Goal: Task Accomplishment & Management: Manage account settings

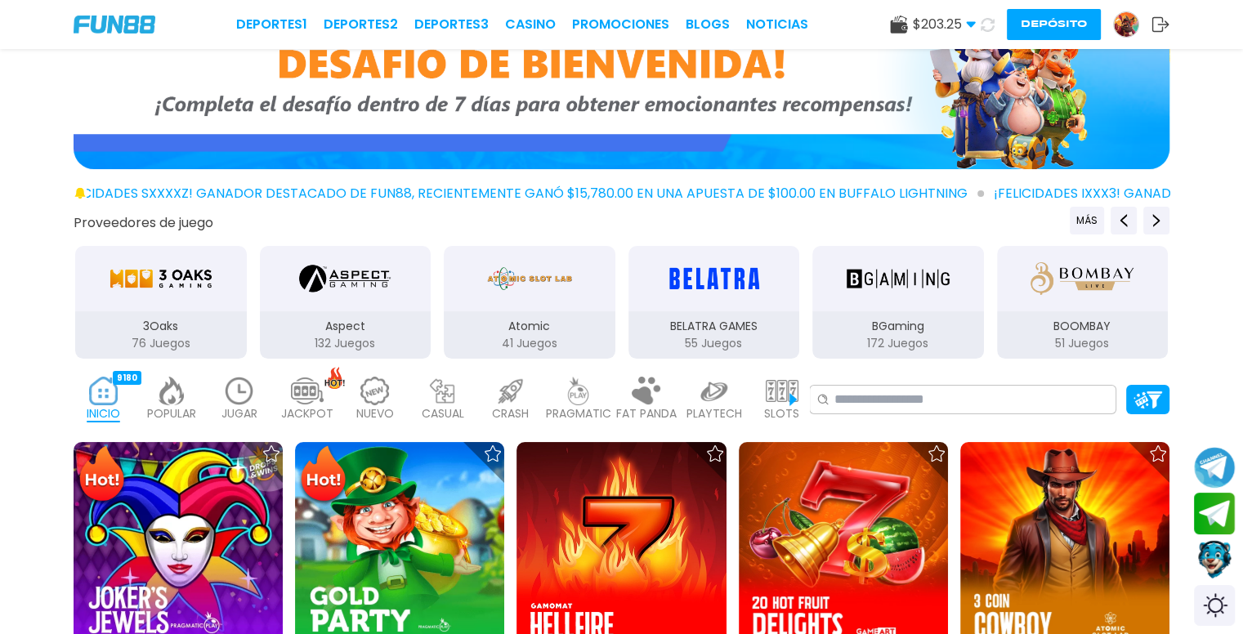
scroll to position [163, 0]
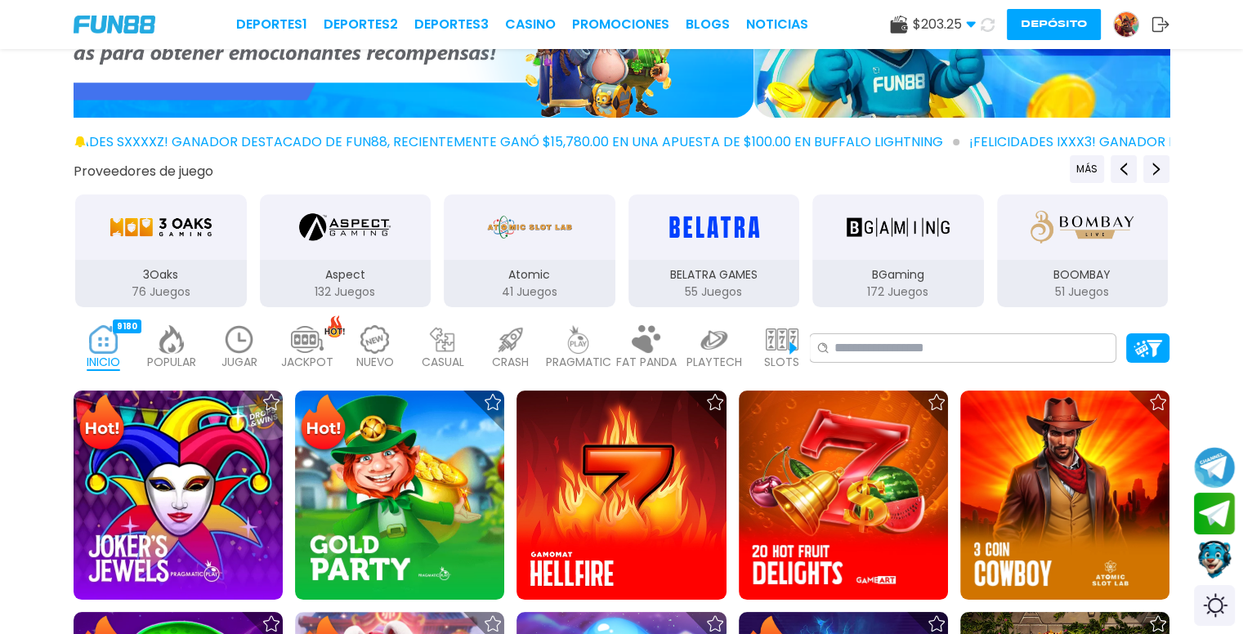
click at [307, 352] on img at bounding box center [307, 339] width 33 height 29
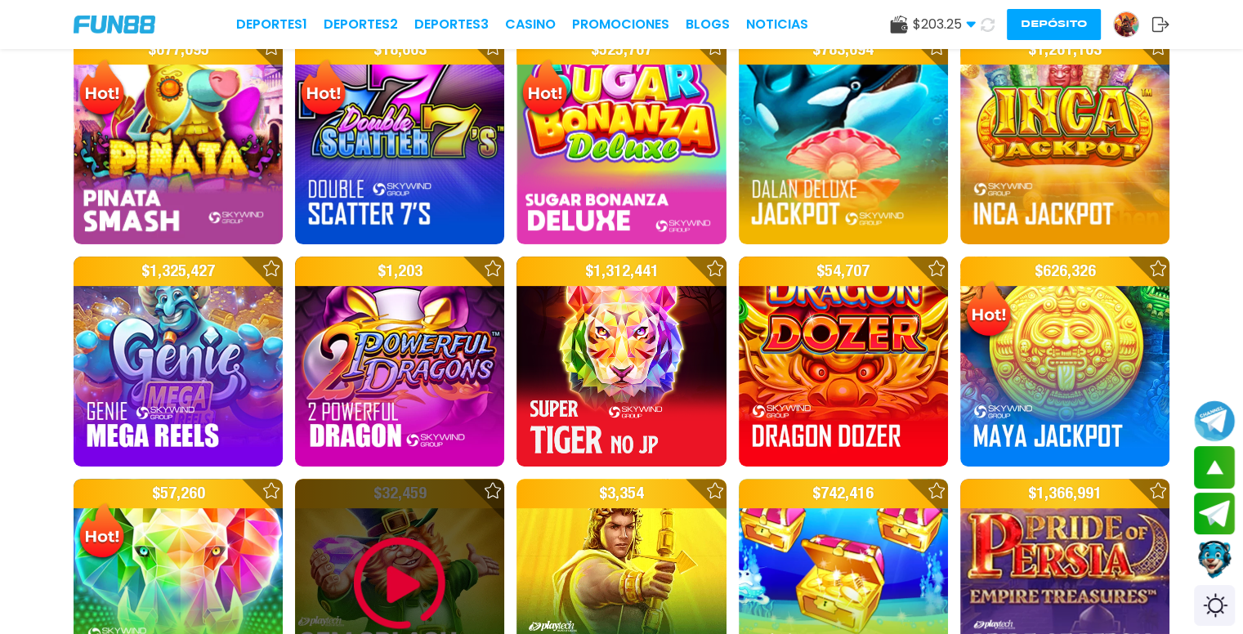
scroll to position [490, 0]
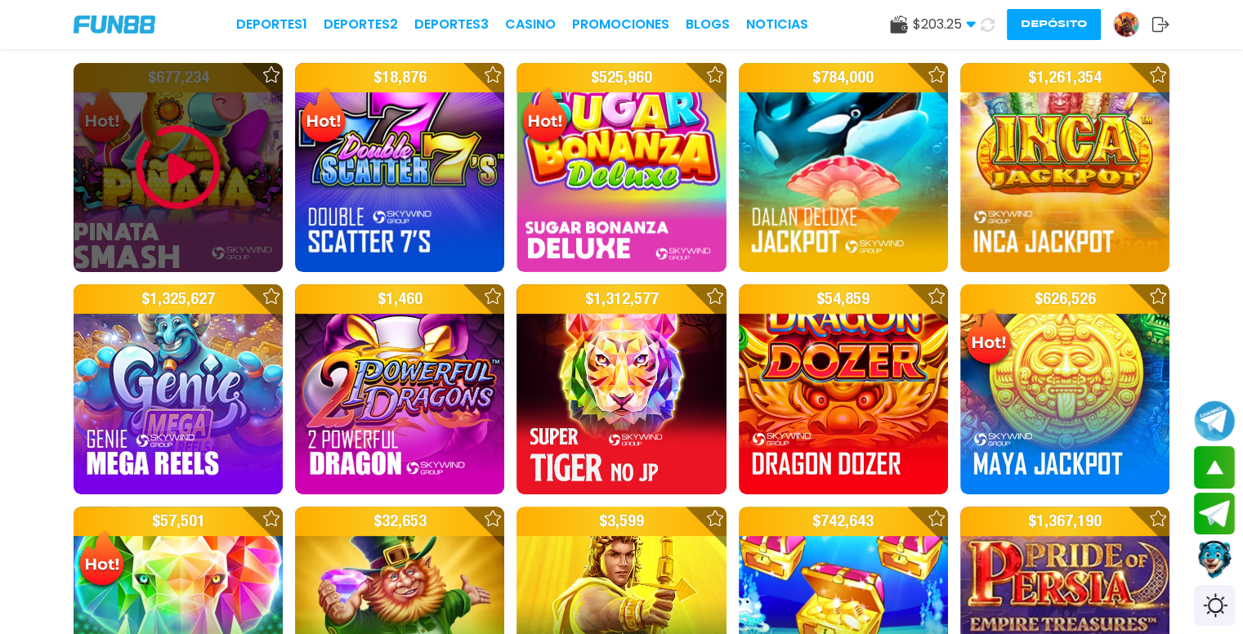
click at [225, 199] on img at bounding box center [178, 168] width 98 height 98
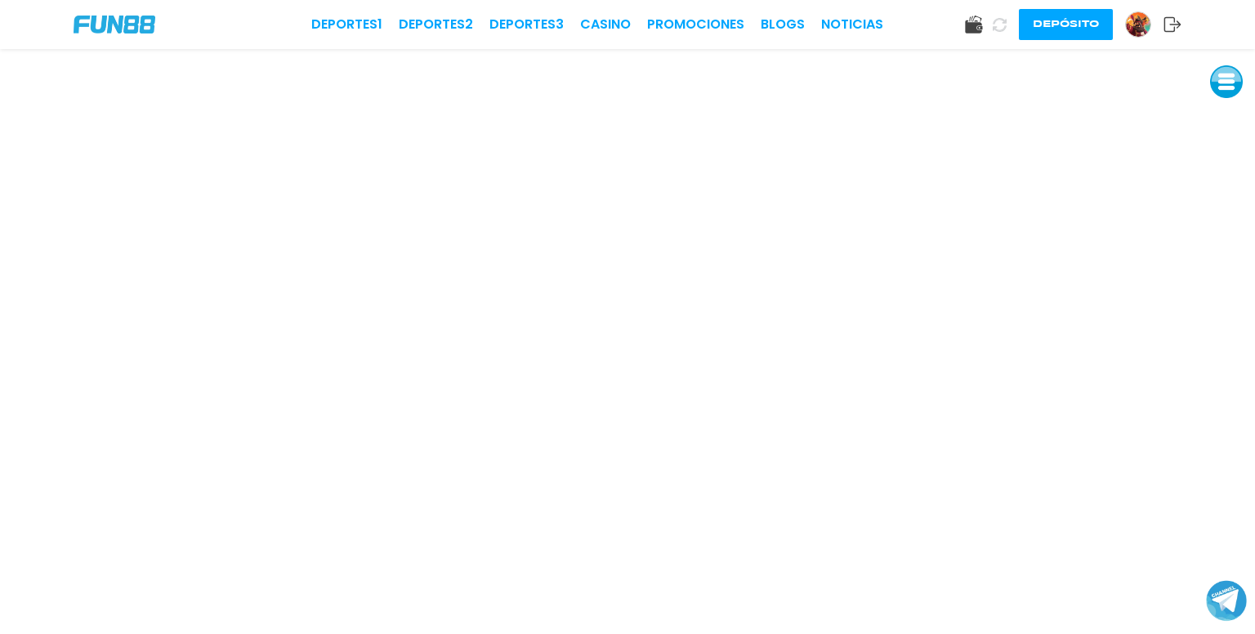
click at [1226, 83] on button at bounding box center [1227, 81] width 33 height 33
click at [1227, 117] on button at bounding box center [1227, 118] width 33 height 33
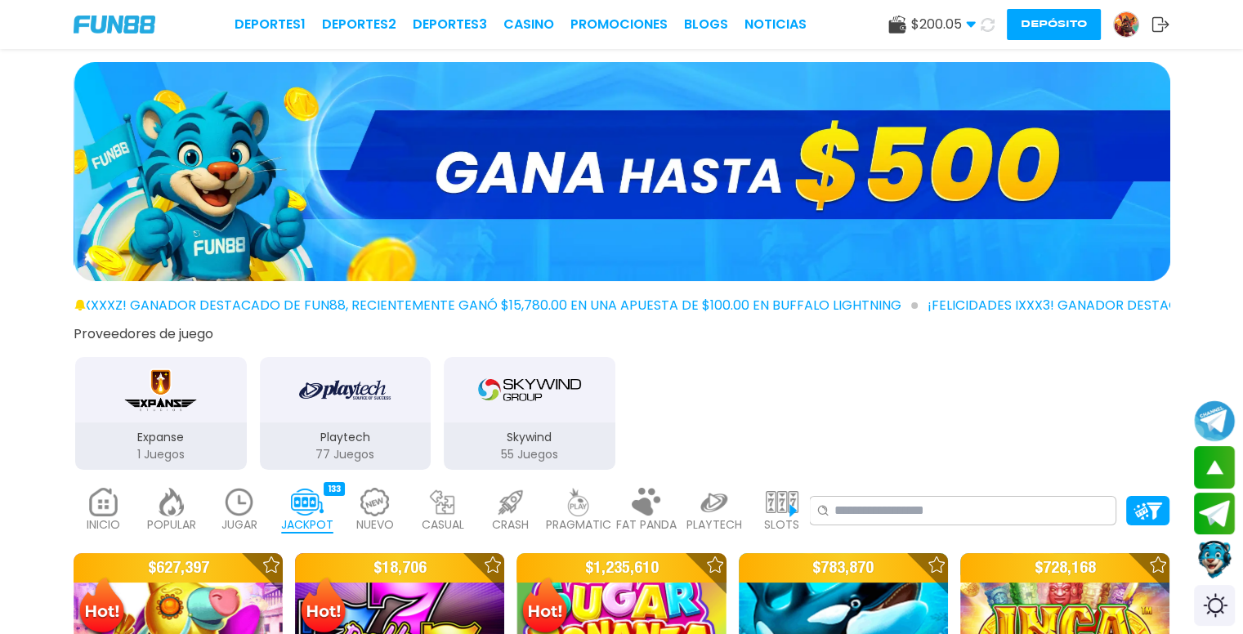
click at [971, 22] on use at bounding box center [970, 25] width 9 height 6
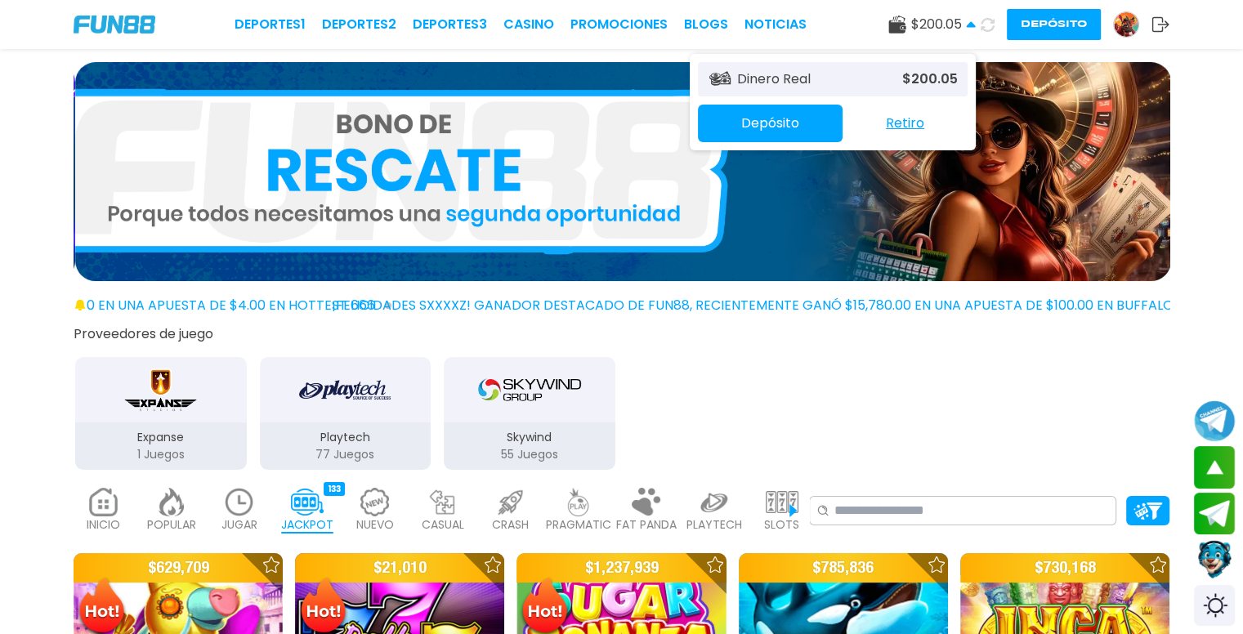
click at [902, 135] on button "Retiro" at bounding box center [905, 123] width 125 height 34
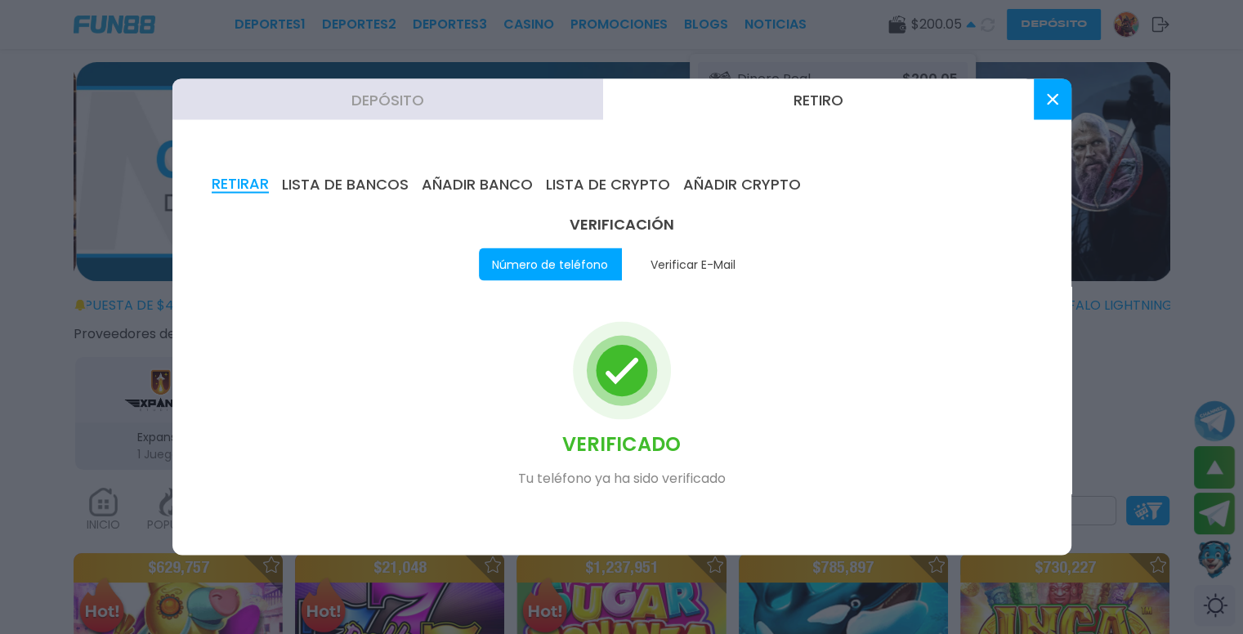
click at [357, 170] on div "RETIRAR LISTA DE BANCOS AÑADIR BANCO LISTA DE CRYPTO AÑADIR CRYPTO VERIFICACIÓN…" at bounding box center [621, 346] width 899 height 419
click at [359, 176] on button "LISTA DE BANCOS" at bounding box center [345, 185] width 127 height 18
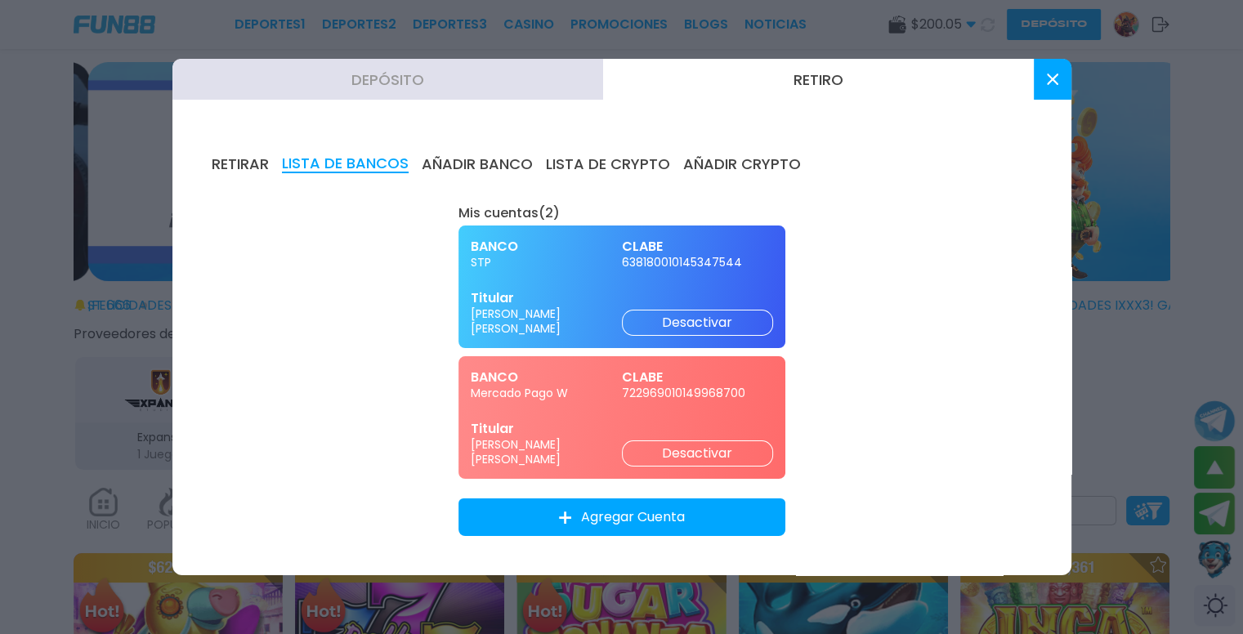
click at [453, 158] on button "AÑADIR BANCO" at bounding box center [477, 164] width 111 height 18
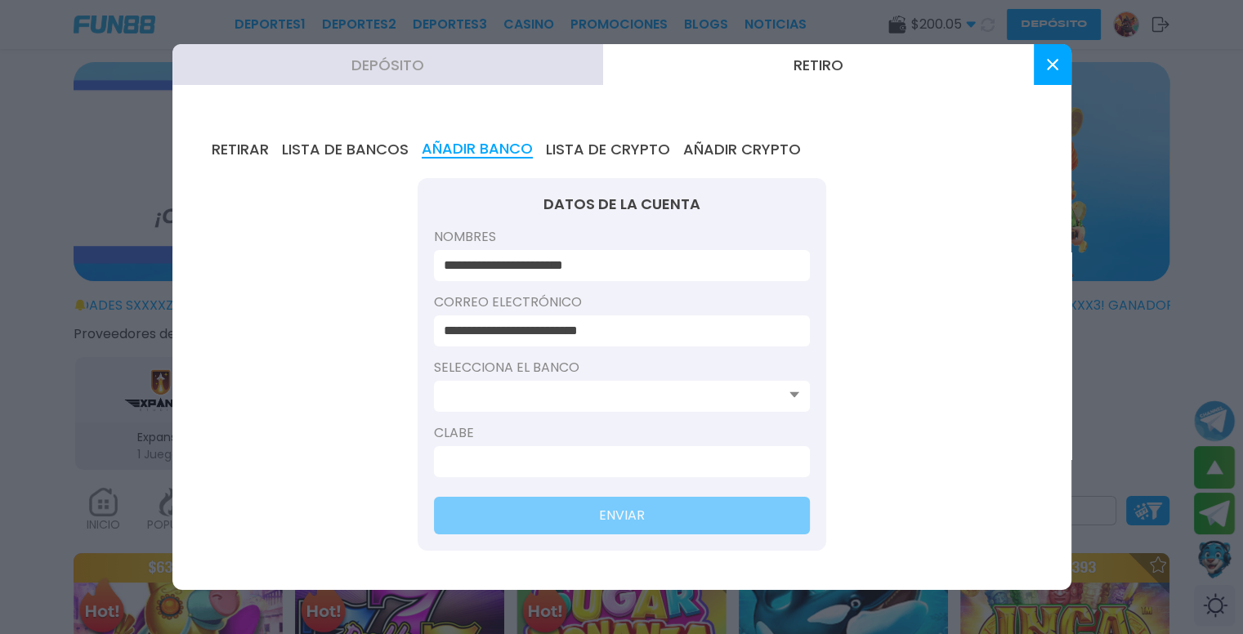
click at [369, 148] on button "LISTA DE BANCOS" at bounding box center [345, 150] width 127 height 18
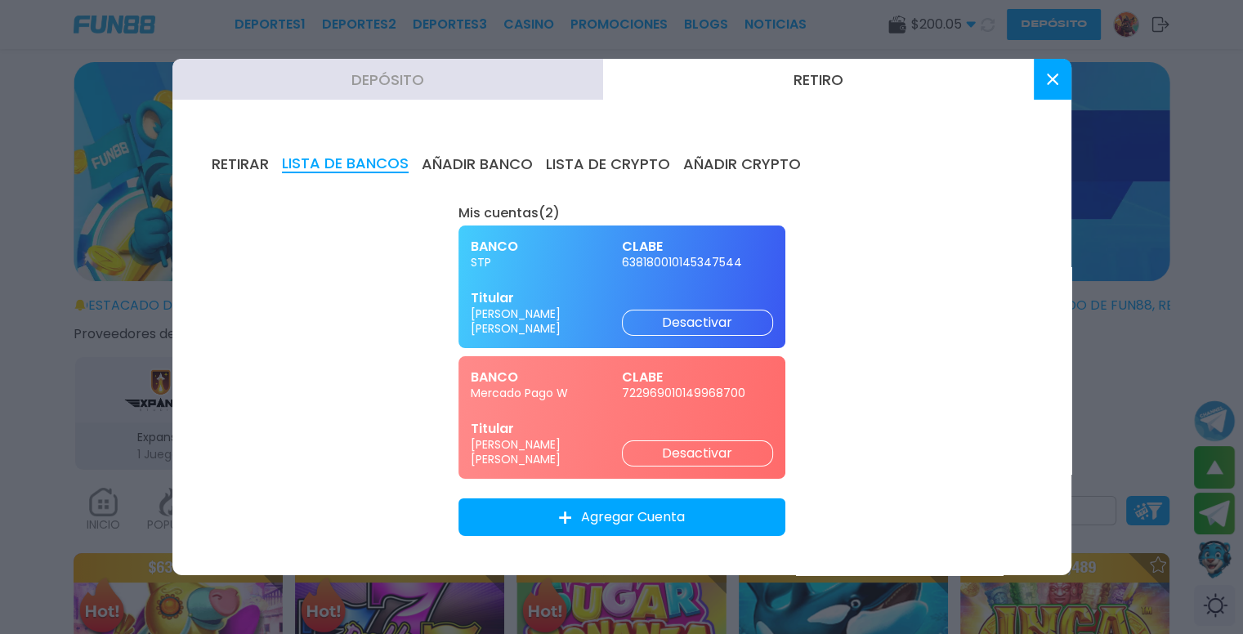
click at [223, 152] on div "RETIRAR LISTA DE BANCOS AÑADIR BANCO LISTA DE CRYPTO AÑADIR CRYPTO Mis cuentas …" at bounding box center [621, 345] width 899 height 459
click at [230, 158] on button "RETIRAR" at bounding box center [240, 164] width 57 height 18
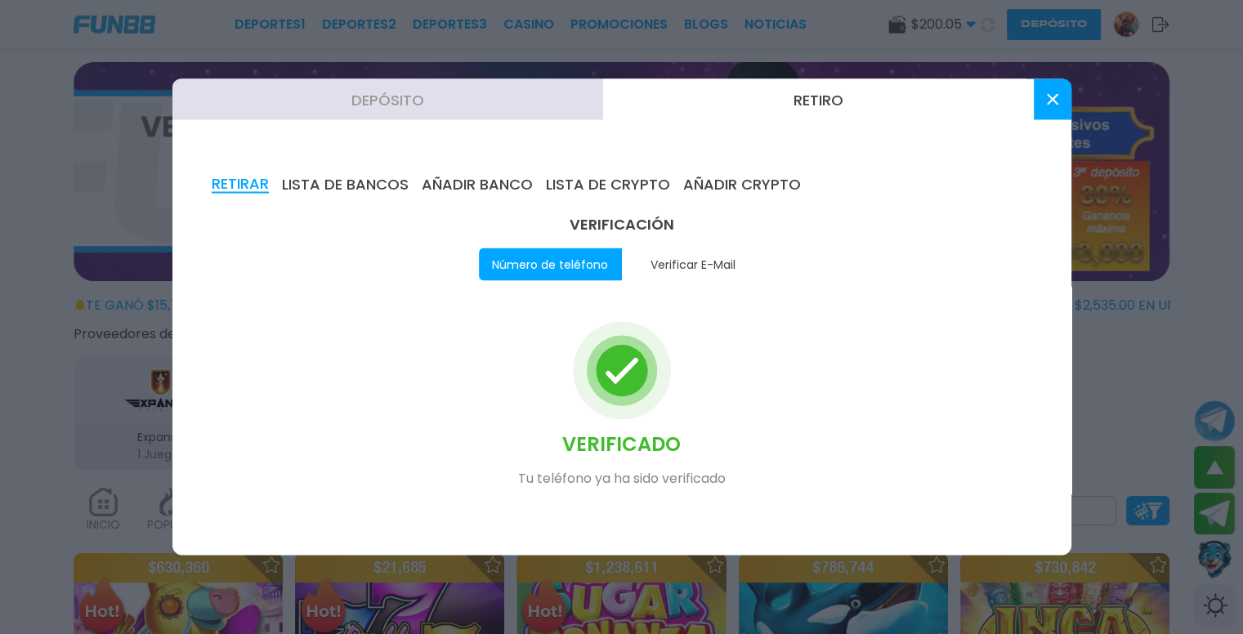
click at [328, 184] on button "LISTA DE BANCOS" at bounding box center [345, 185] width 127 height 18
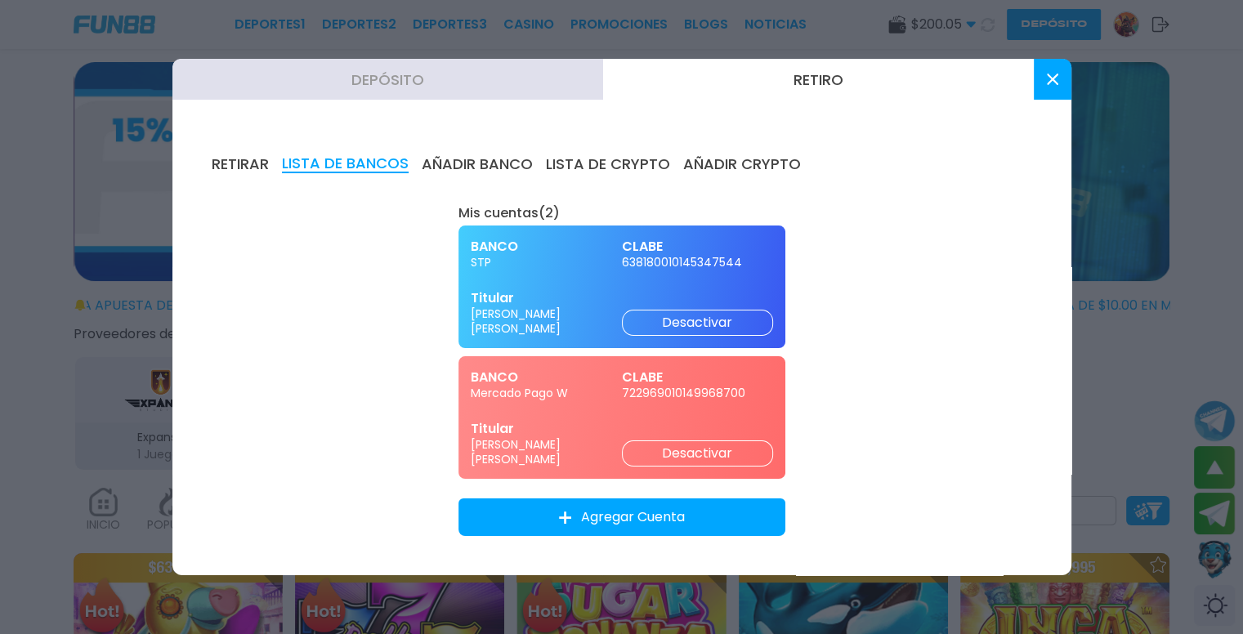
click at [1216, 239] on div at bounding box center [621, 317] width 1243 height 634
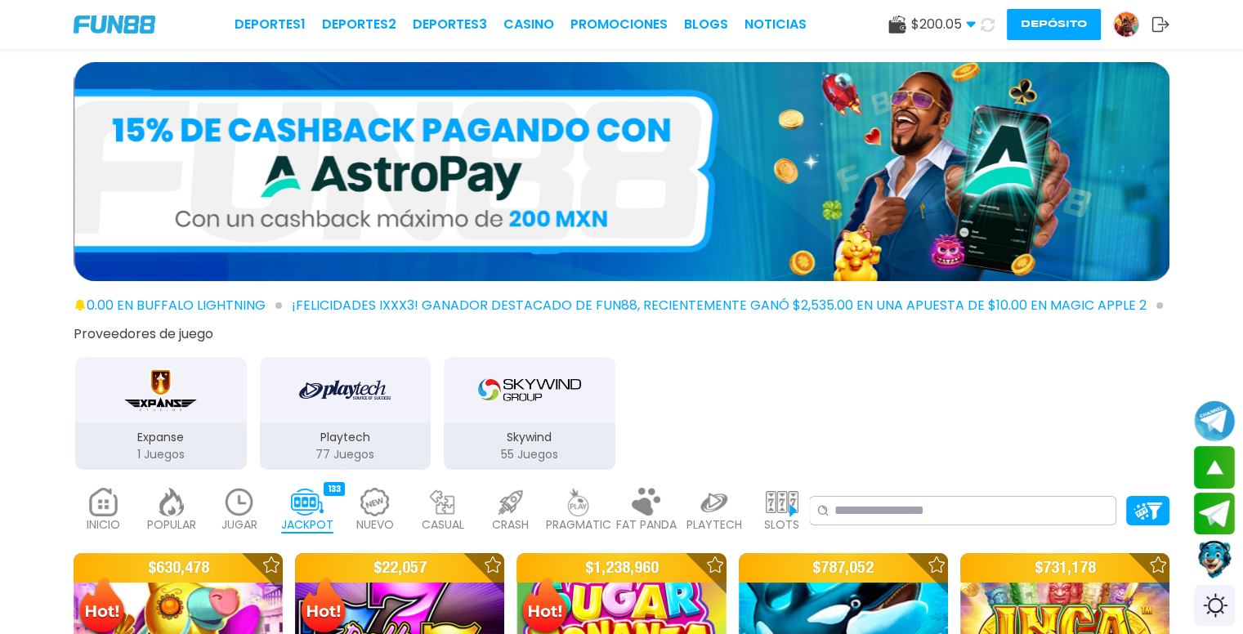
click at [968, 23] on use at bounding box center [970, 25] width 9 height 6
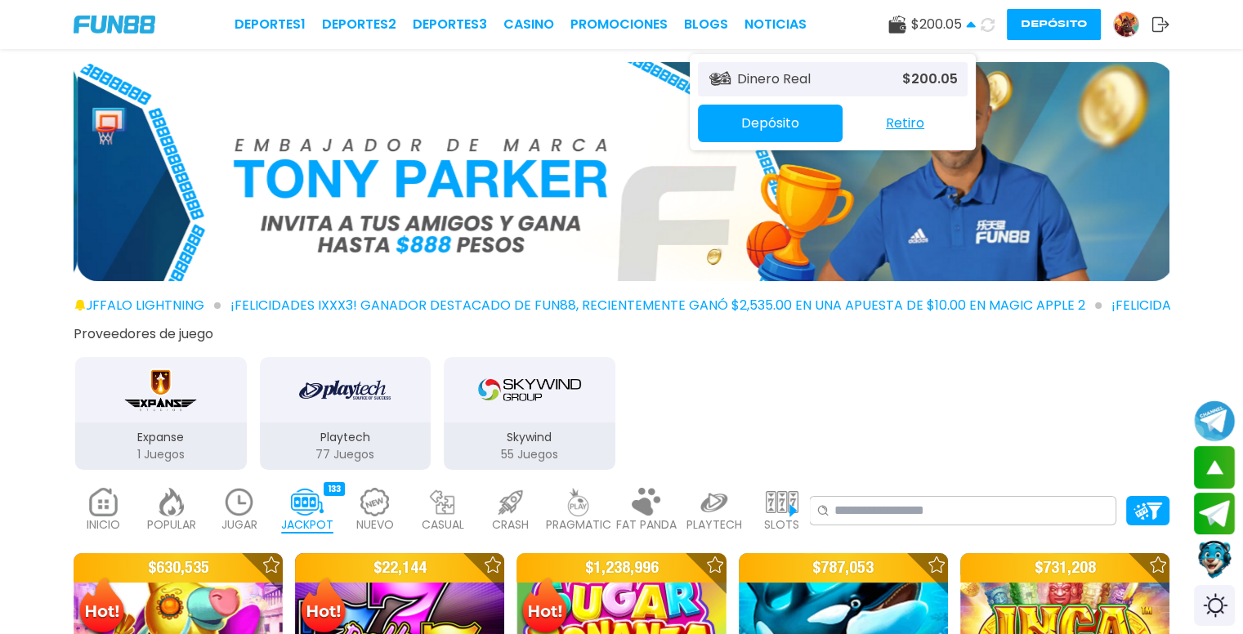
click at [918, 110] on button "Retiro" at bounding box center [905, 123] width 125 height 34
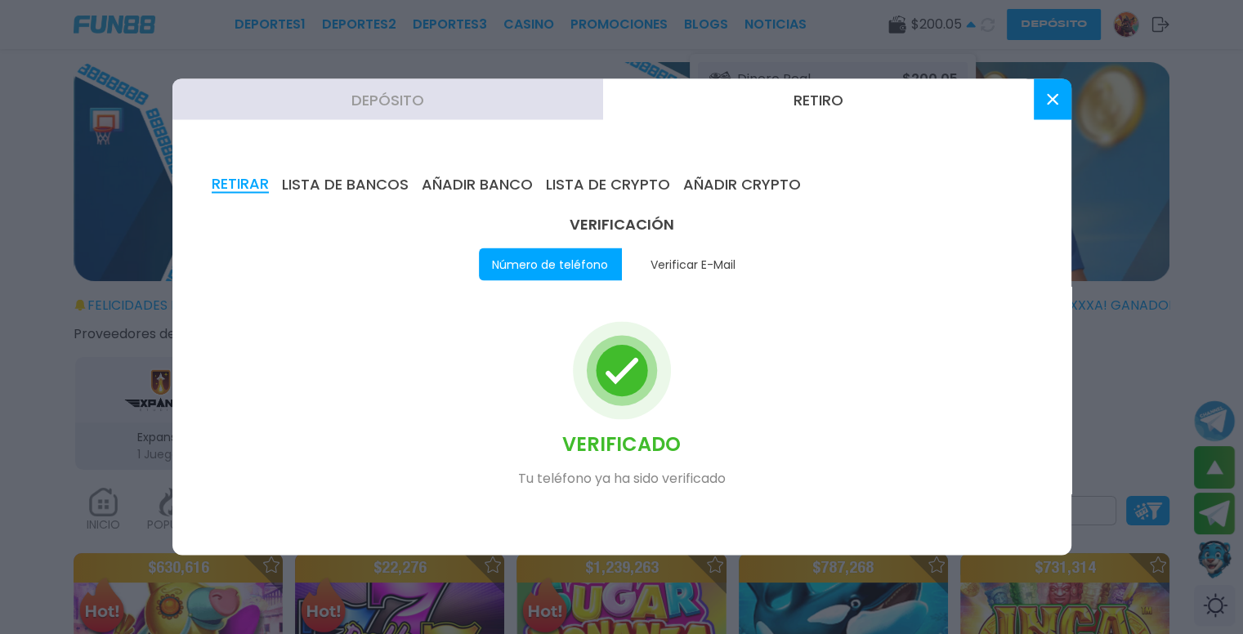
click at [481, 180] on button "AÑADIR BANCO" at bounding box center [477, 185] width 111 height 18
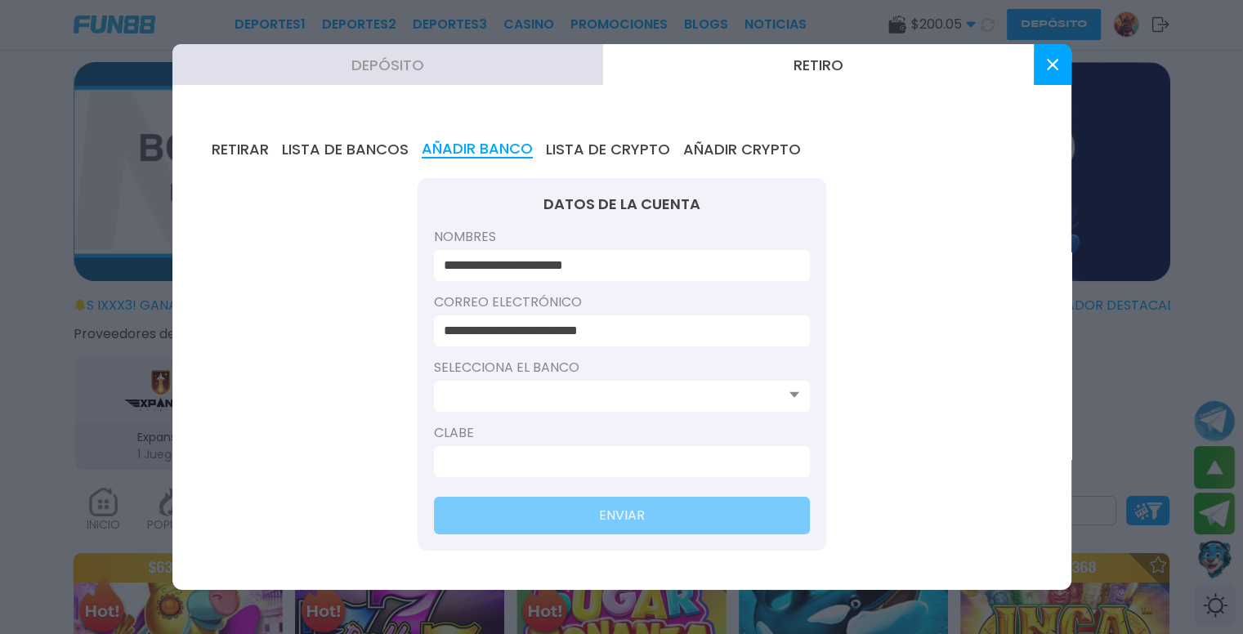
click at [389, 150] on button "LISTA DE BANCOS" at bounding box center [345, 150] width 127 height 18
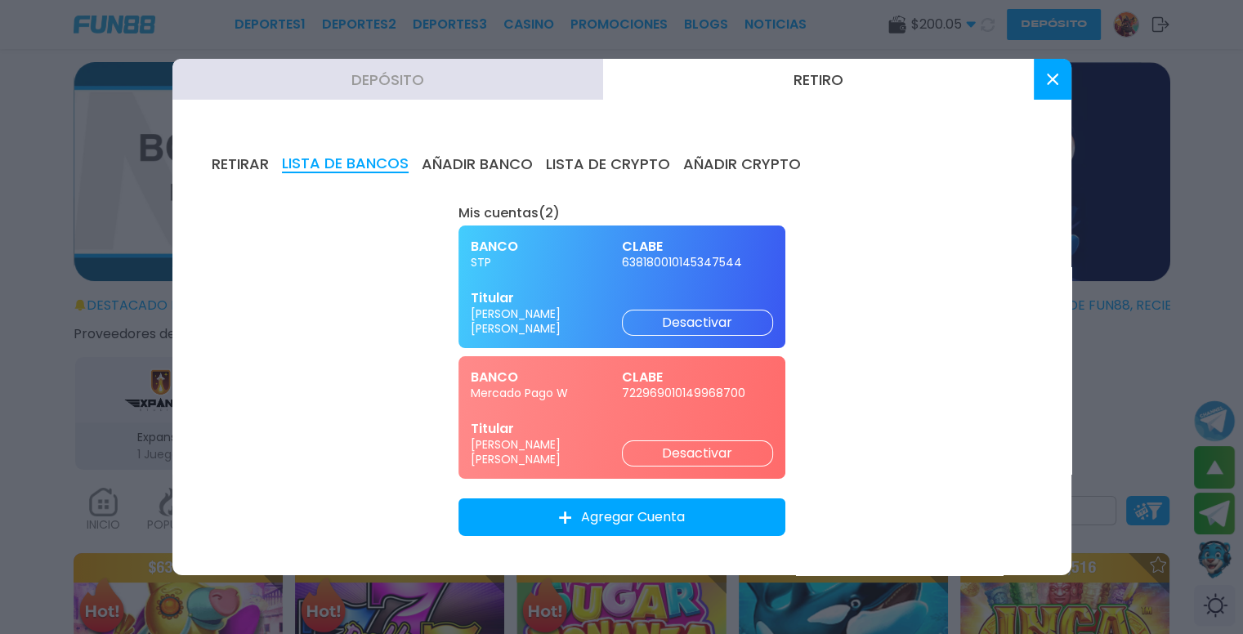
click at [471, 158] on button "AÑADIR BANCO" at bounding box center [477, 164] width 111 height 18
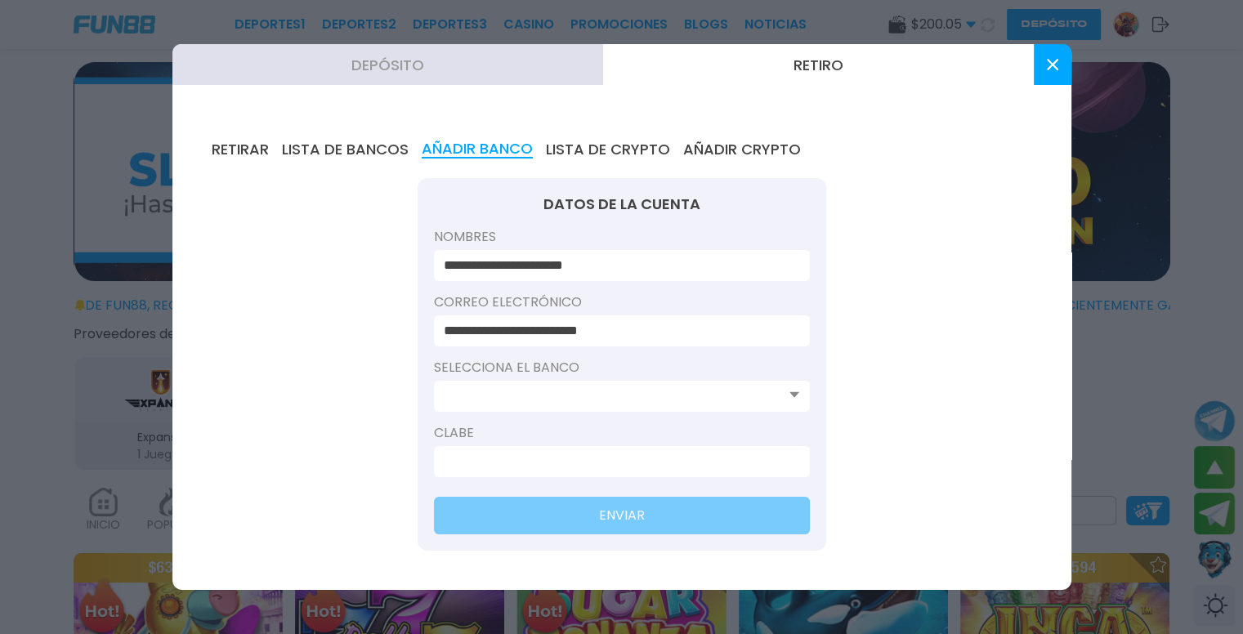
click at [613, 155] on button "LISTA DE CRYPTO" at bounding box center [608, 150] width 124 height 18
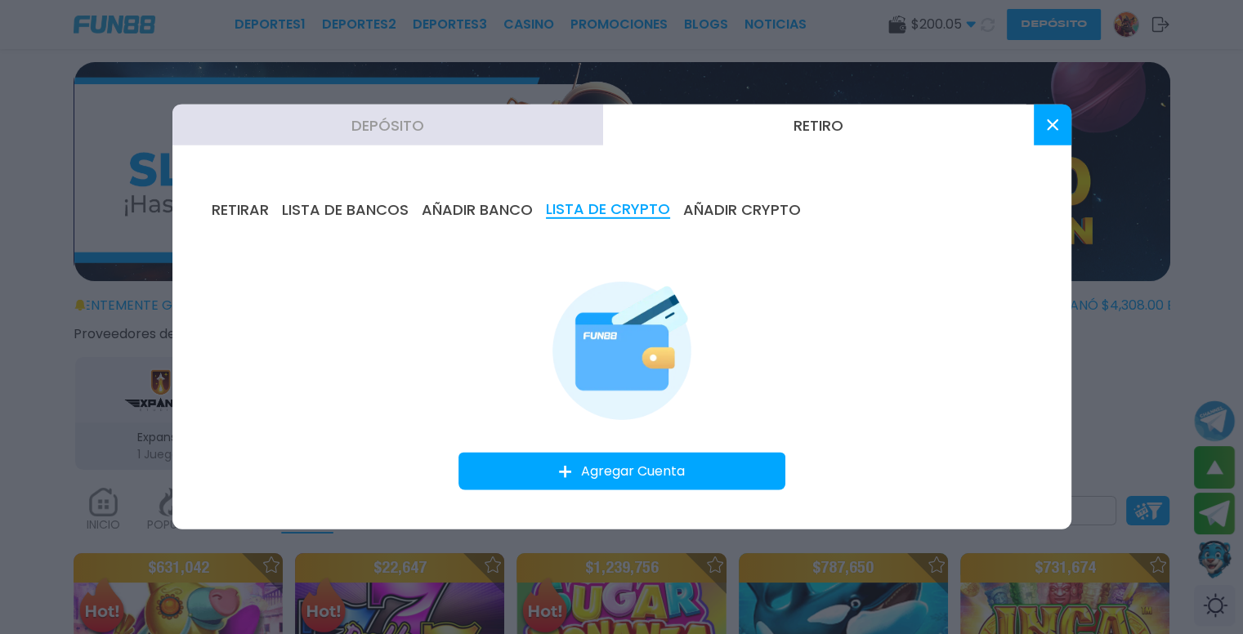
click at [740, 190] on div "RETIRAR LISTA DE BANCOS AÑADIR BANCO LISTA DE CRYPTO AÑADIR CRYPTO Agregar Cuen…" at bounding box center [621, 346] width 899 height 368
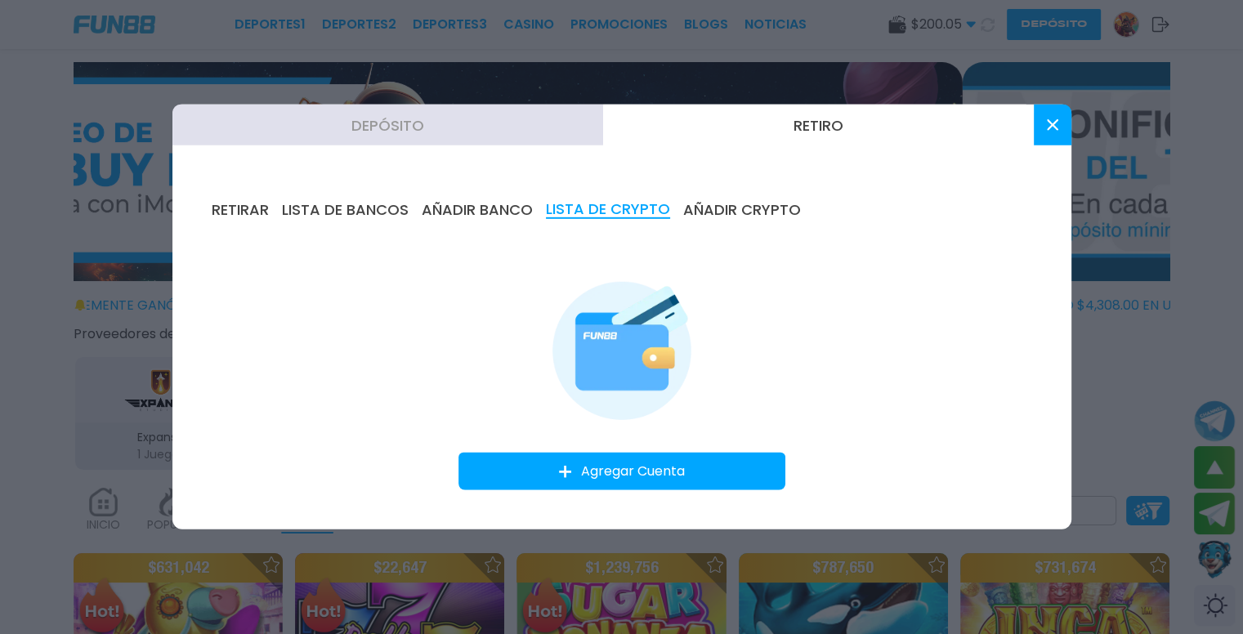
click at [745, 206] on button "AÑADIR CRYPTO" at bounding box center [742, 210] width 118 height 18
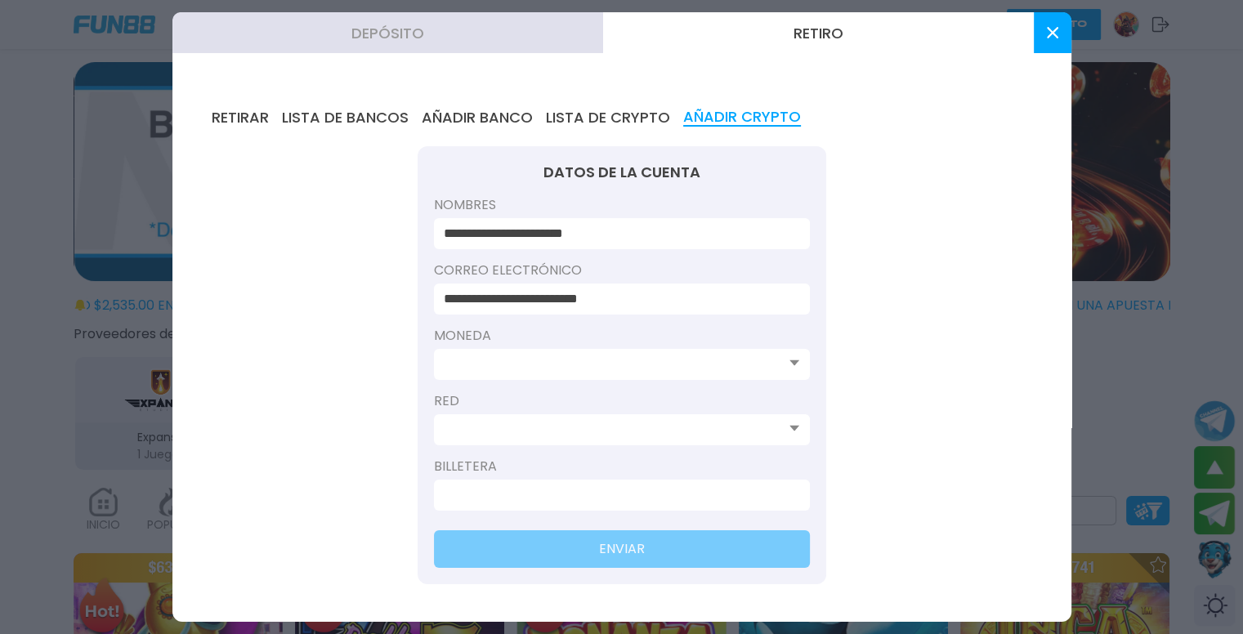
click at [266, 122] on button "RETIRAR" at bounding box center [240, 118] width 57 height 18
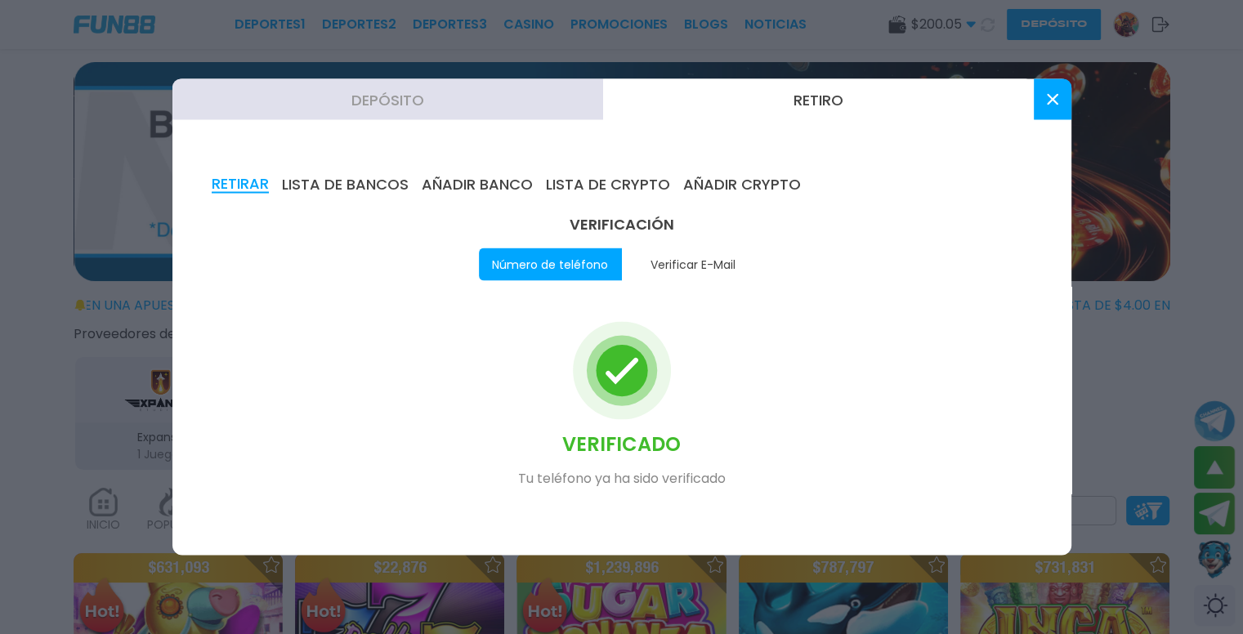
click at [613, 367] on circle at bounding box center [621, 370] width 51 height 51
click at [613, 366] on circle at bounding box center [621, 370] width 51 height 51
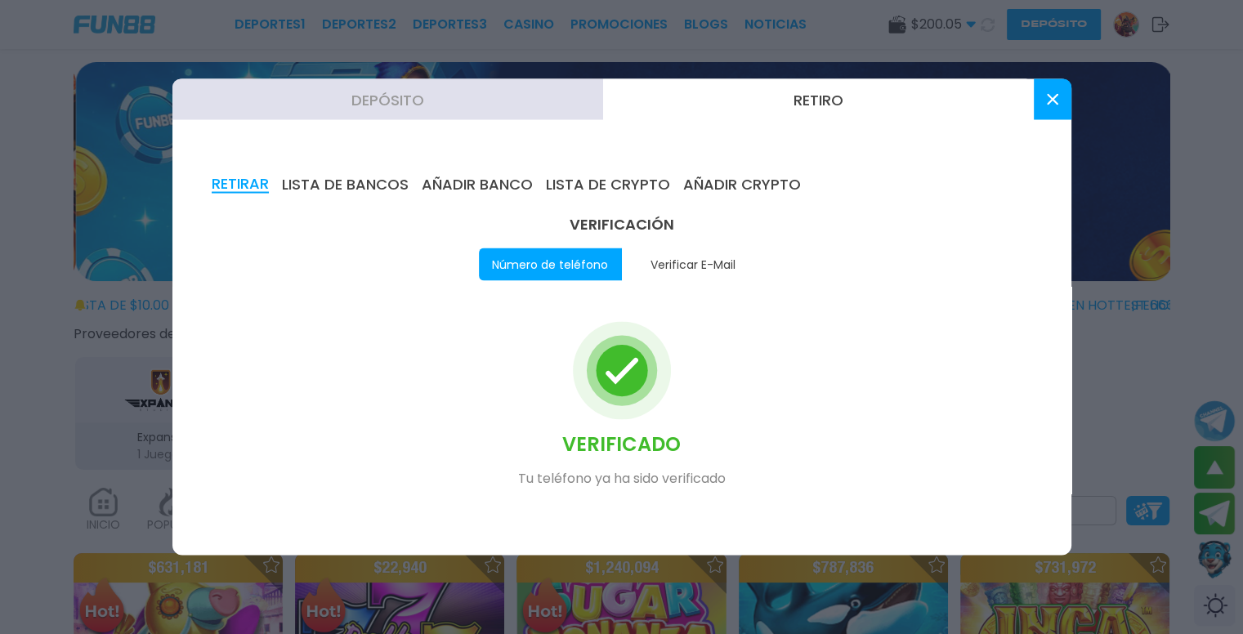
click at [642, 481] on p "Tu teléfono ya ha sido verificado" at bounding box center [622, 479] width 208 height 20
click at [696, 271] on button "Verificar E-Mail" at bounding box center [693, 264] width 143 height 33
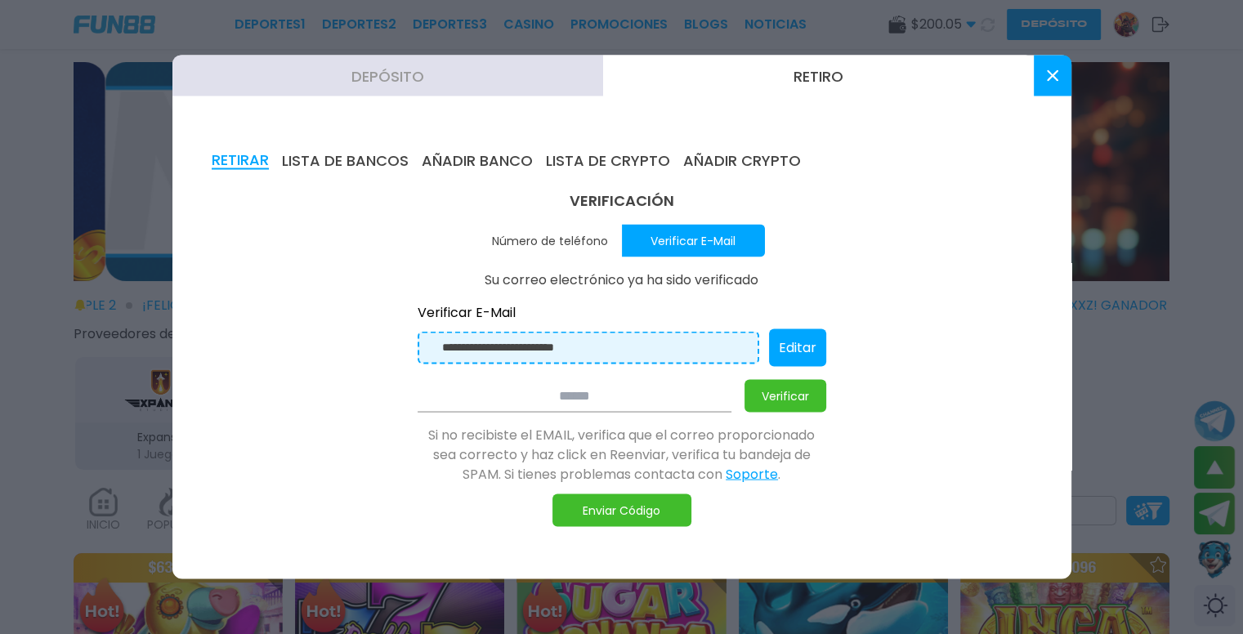
click at [626, 513] on button "Enviar Código" at bounding box center [622, 511] width 139 height 33
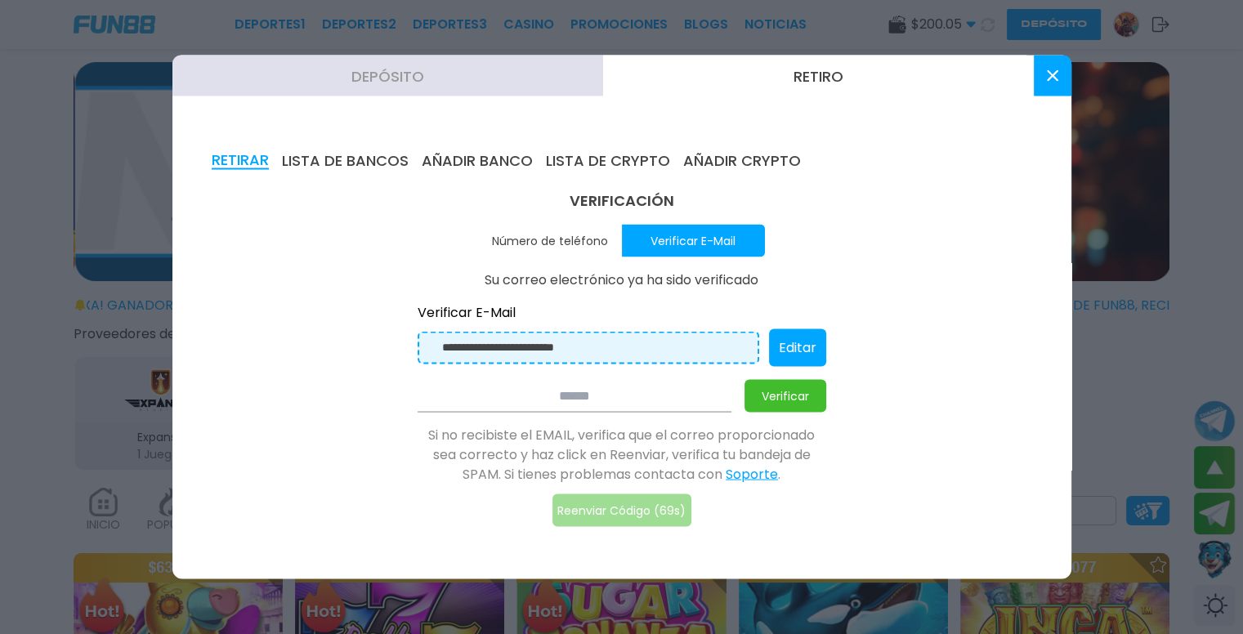
click at [628, 342] on input "**********" at bounding box center [593, 348] width 302 height 18
click at [604, 344] on input "**********" at bounding box center [593, 348] width 302 height 18
click at [497, 347] on input "**********" at bounding box center [593, 348] width 302 height 18
click at [445, 342] on input "**********" at bounding box center [593, 348] width 302 height 18
click at [429, 342] on div "**********" at bounding box center [589, 348] width 342 height 33
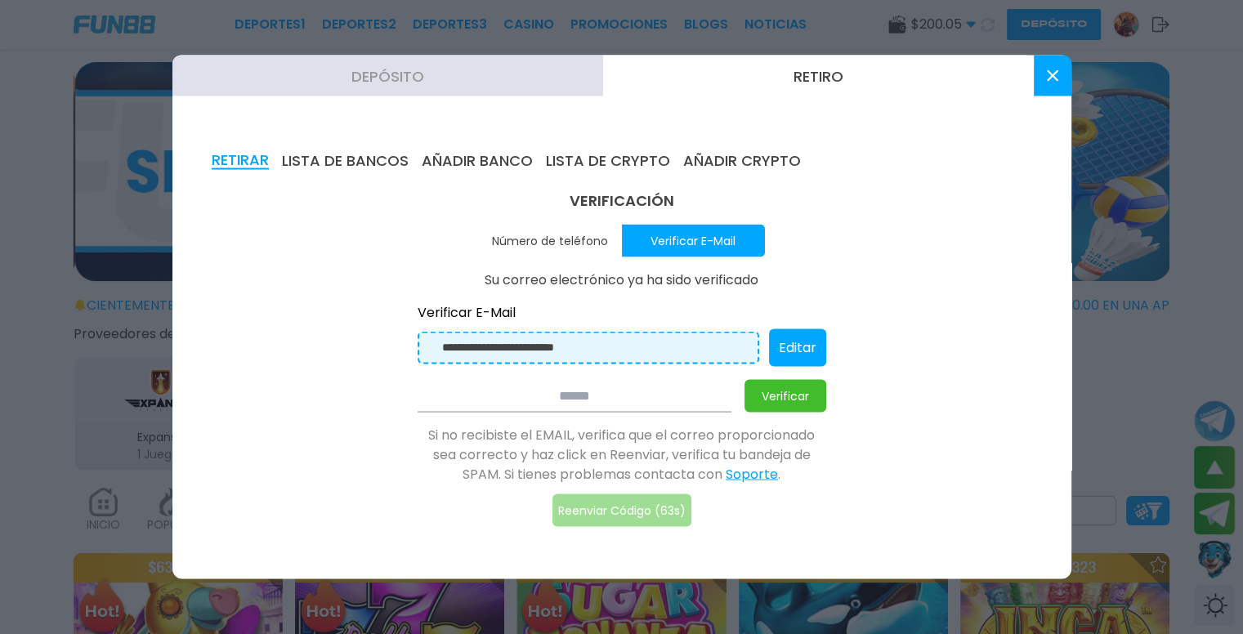
click at [1045, 79] on button at bounding box center [1053, 76] width 38 height 41
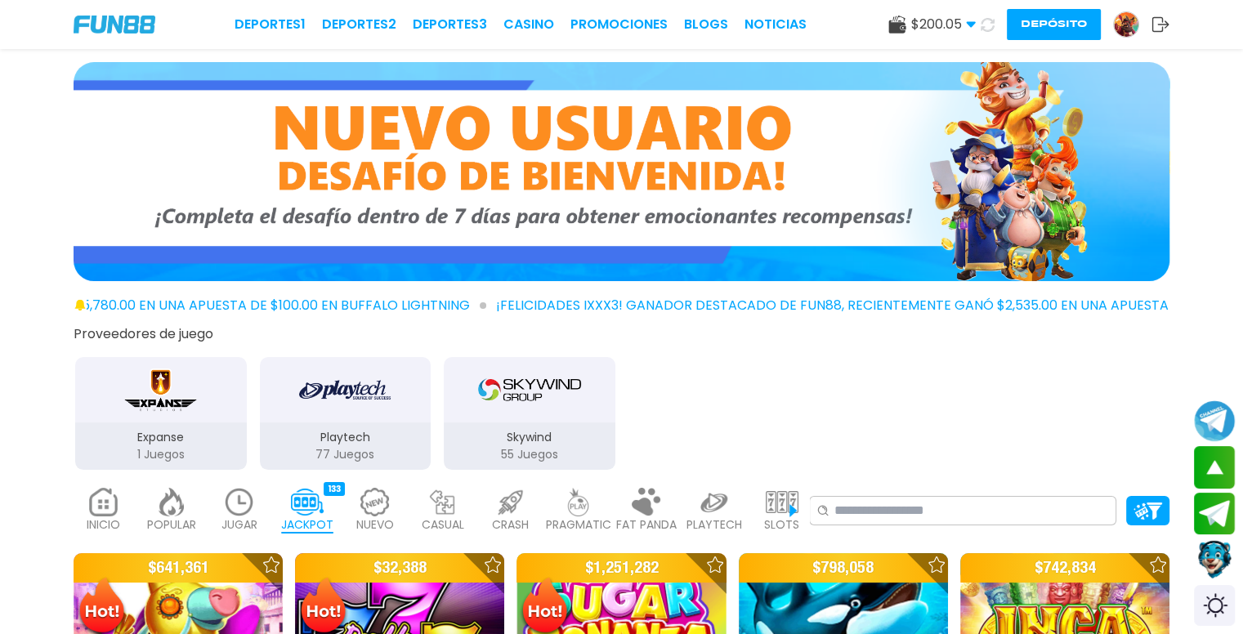
click at [971, 23] on use at bounding box center [970, 25] width 9 height 6
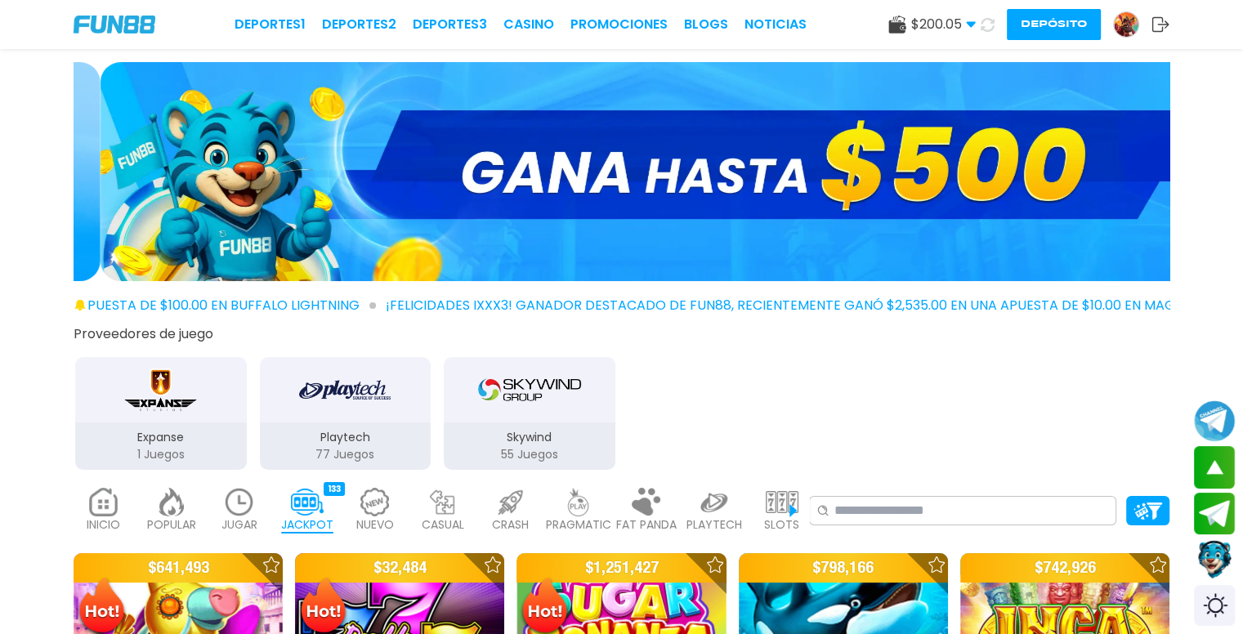
click at [949, 369] on div "Expanse 1 Juegos Playtech 77 Juegos Skywind 55 Juegos" at bounding box center [622, 411] width 1106 height 119
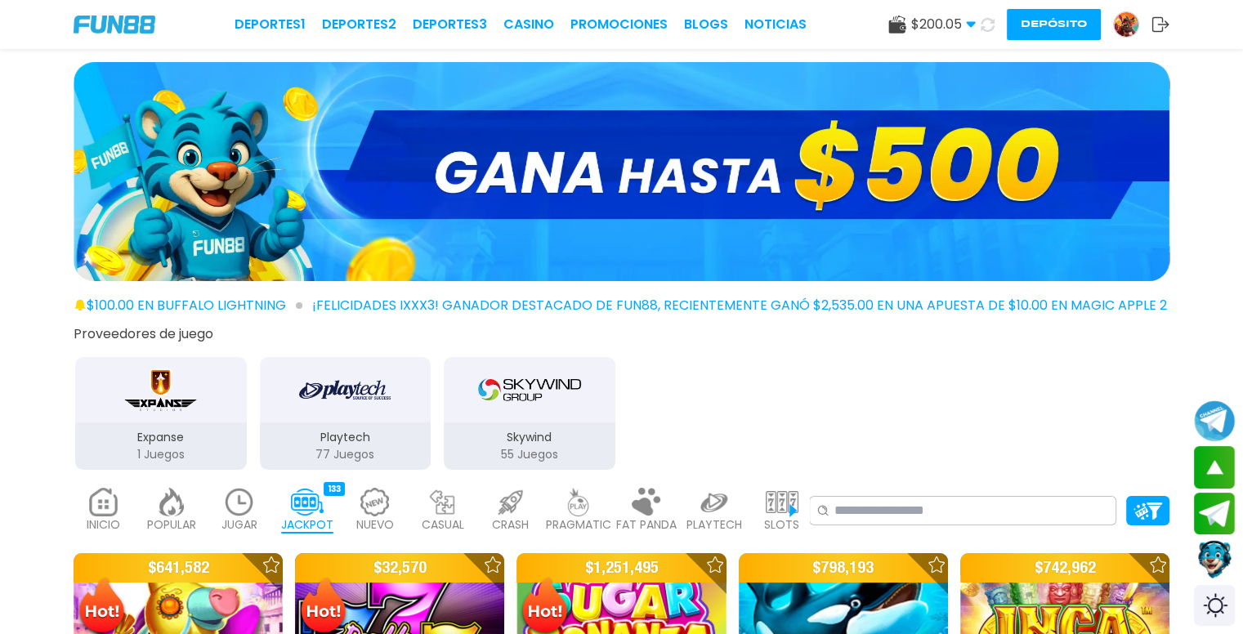
click at [1134, 25] on img at bounding box center [1126, 24] width 25 height 25
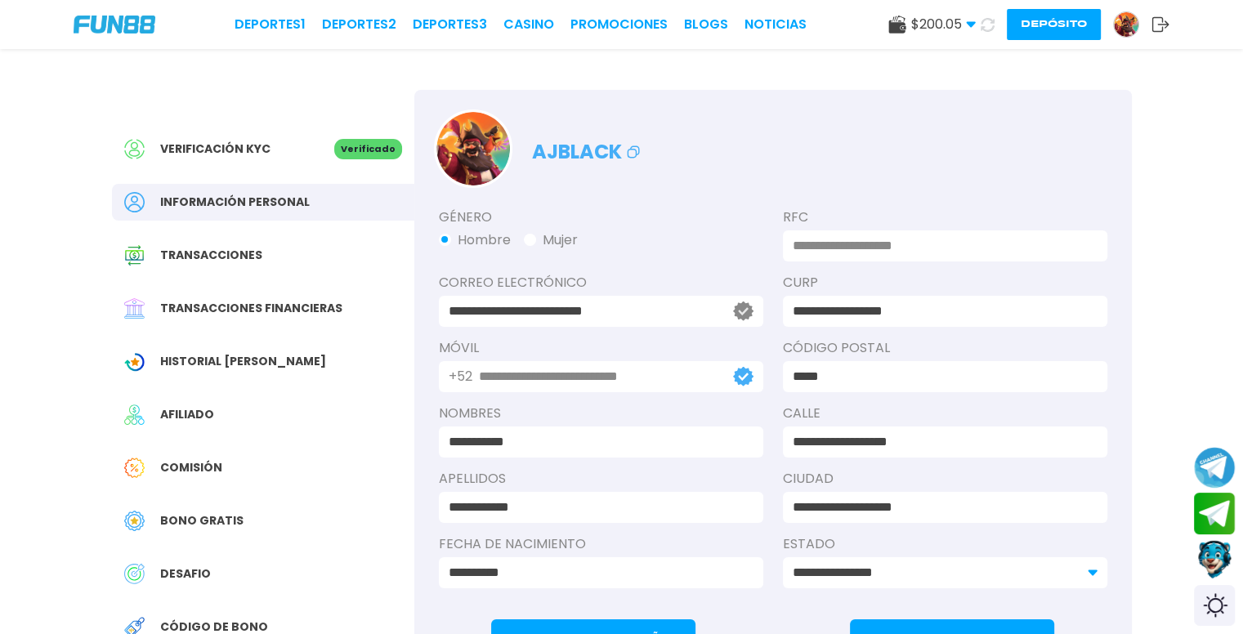
click at [268, 159] on div "Verificación KYC Verificado" at bounding box center [263, 149] width 302 height 37
click at [177, 141] on span "Verificación KYC" at bounding box center [215, 149] width 110 height 17
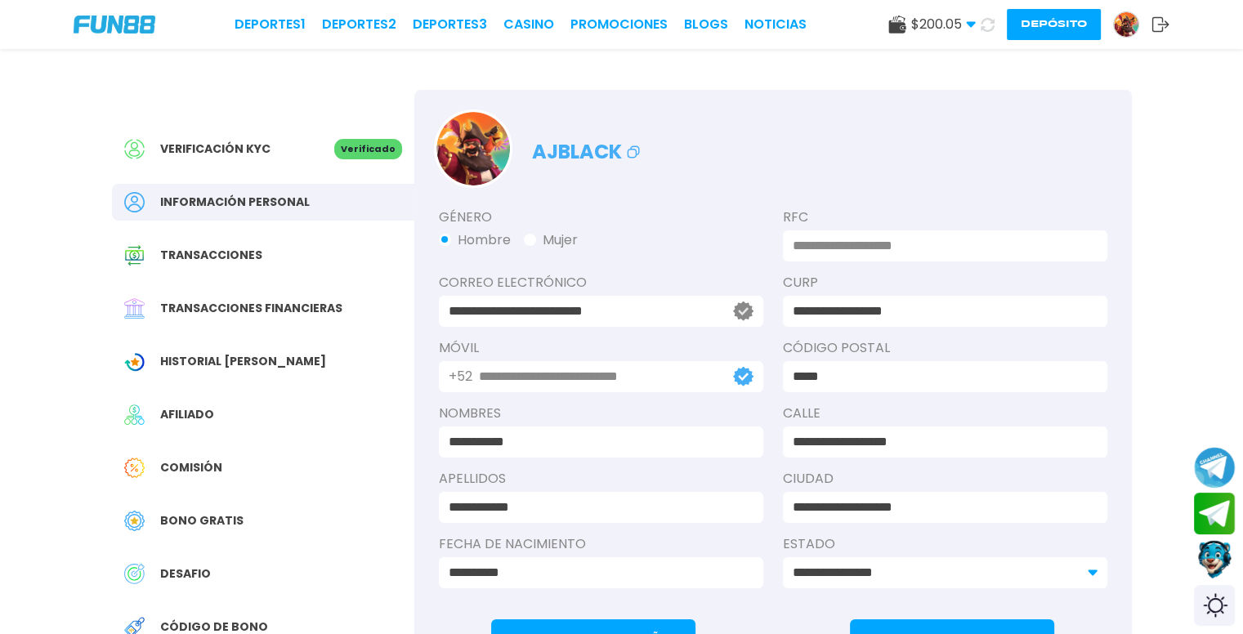
drag, startPoint x: 177, startPoint y: 141, endPoint x: 311, endPoint y: 150, distance: 134.3
click at [179, 145] on span "Verificación KYC" at bounding box center [215, 149] width 110 height 17
click at [981, 26] on use at bounding box center [988, 24] width 14 height 14
click at [973, 26] on icon at bounding box center [971, 25] width 10 height 10
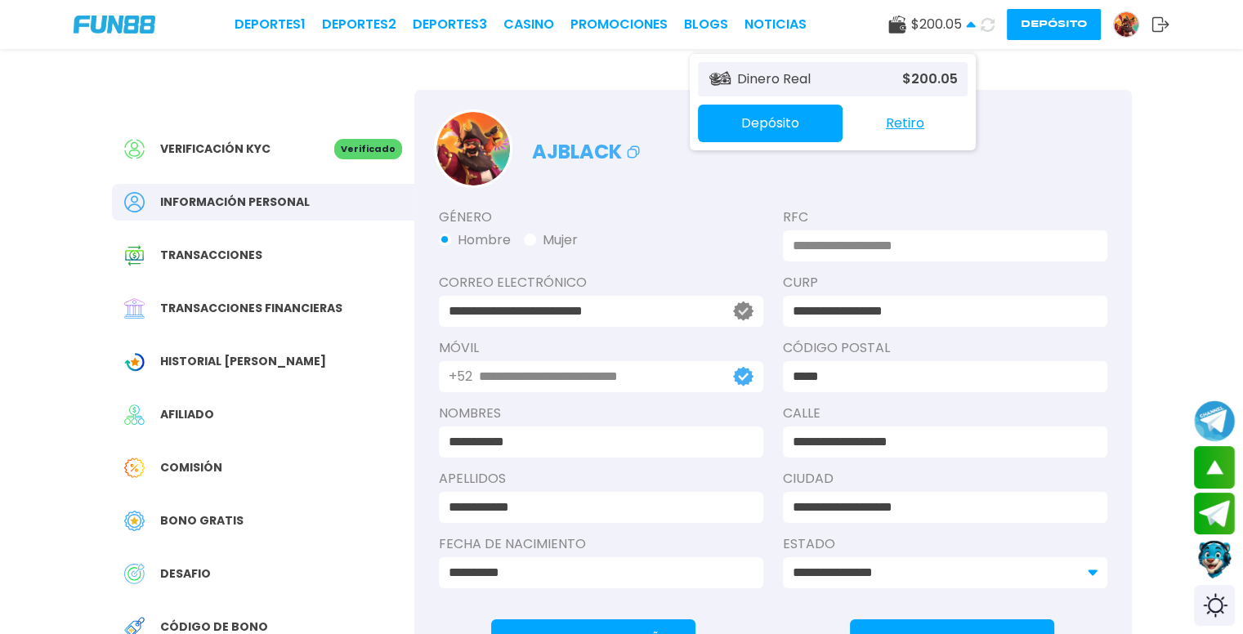
click at [793, 122] on button "Depósito" at bounding box center [770, 124] width 145 height 38
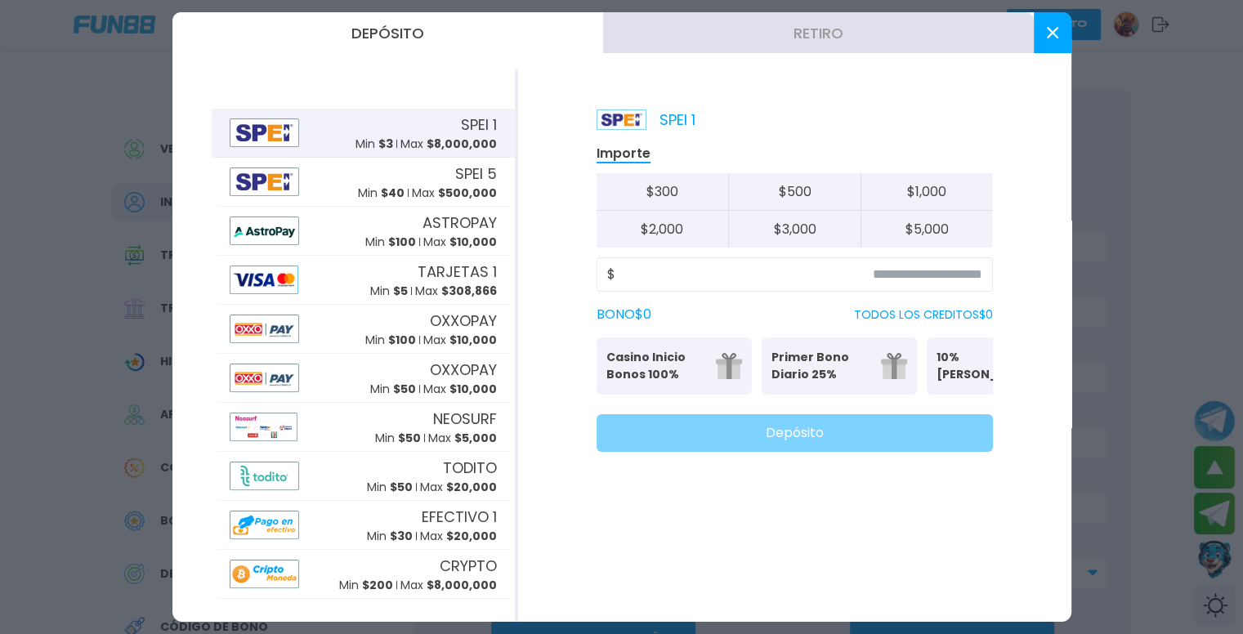
click at [810, 27] on button "Retiro" at bounding box center [818, 32] width 431 height 41
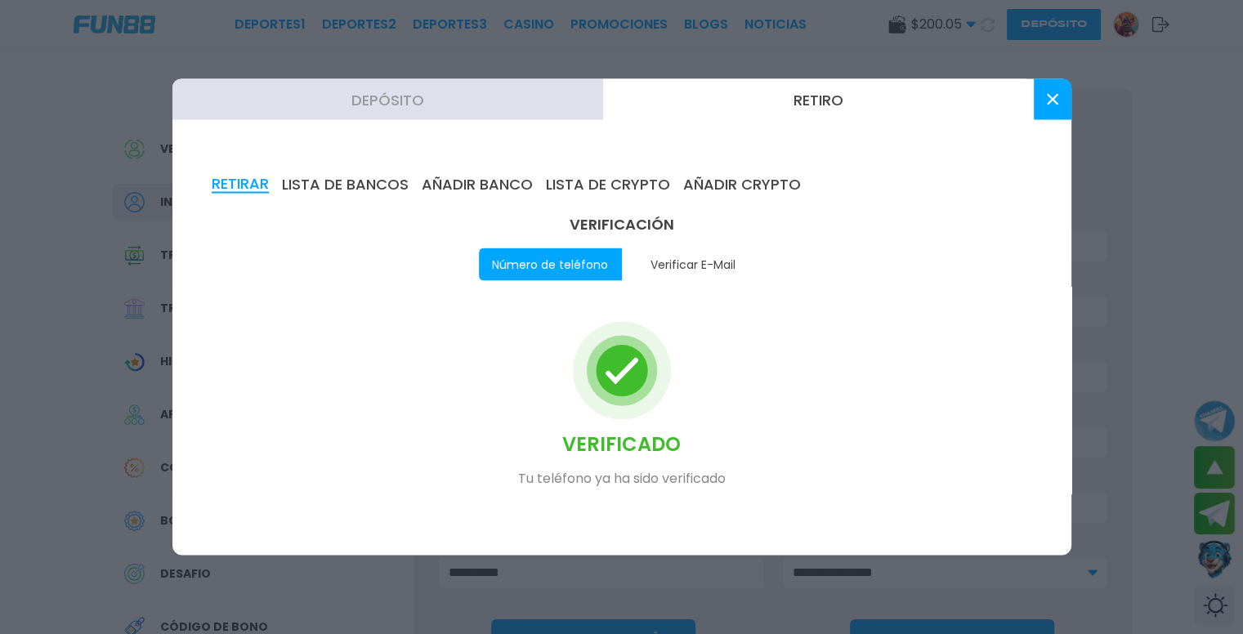
click at [387, 190] on button "LISTA DE BANCOS" at bounding box center [345, 185] width 127 height 18
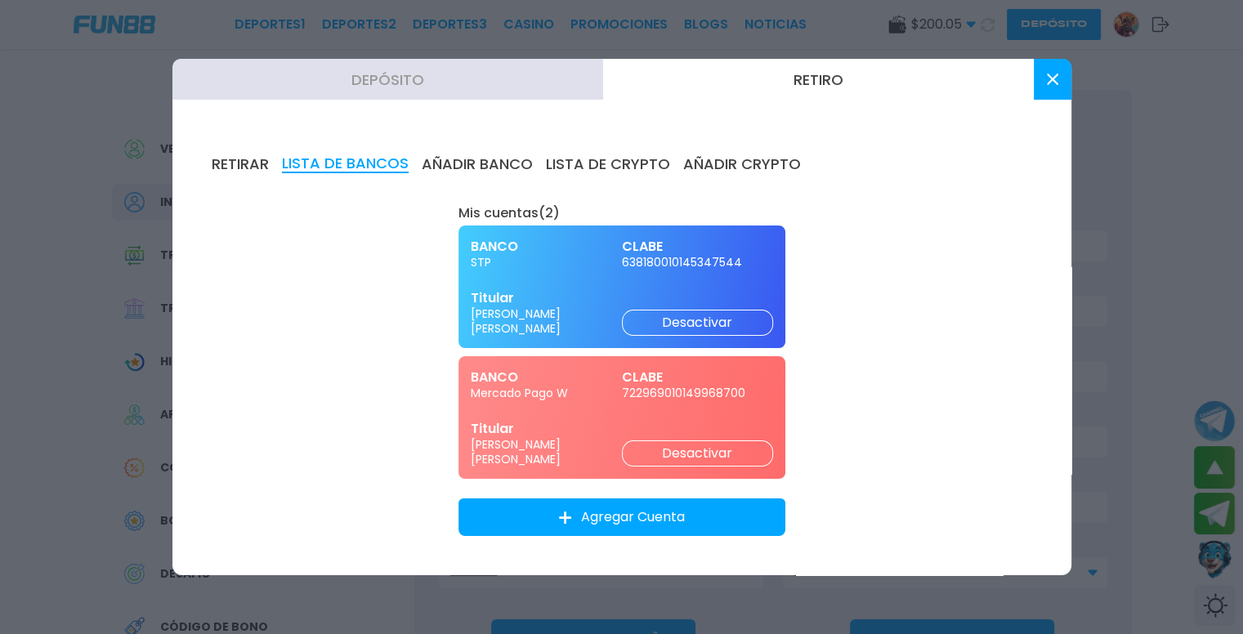
click at [994, 419] on div "RETIRAR LISTA DE BANCOS AÑADIR BANCO LISTA DE CRYPTO AÑADIR CRYPTO Mis cuentas …" at bounding box center [621, 345] width 899 height 459
click at [469, 164] on button "AÑADIR BANCO" at bounding box center [477, 164] width 111 height 18
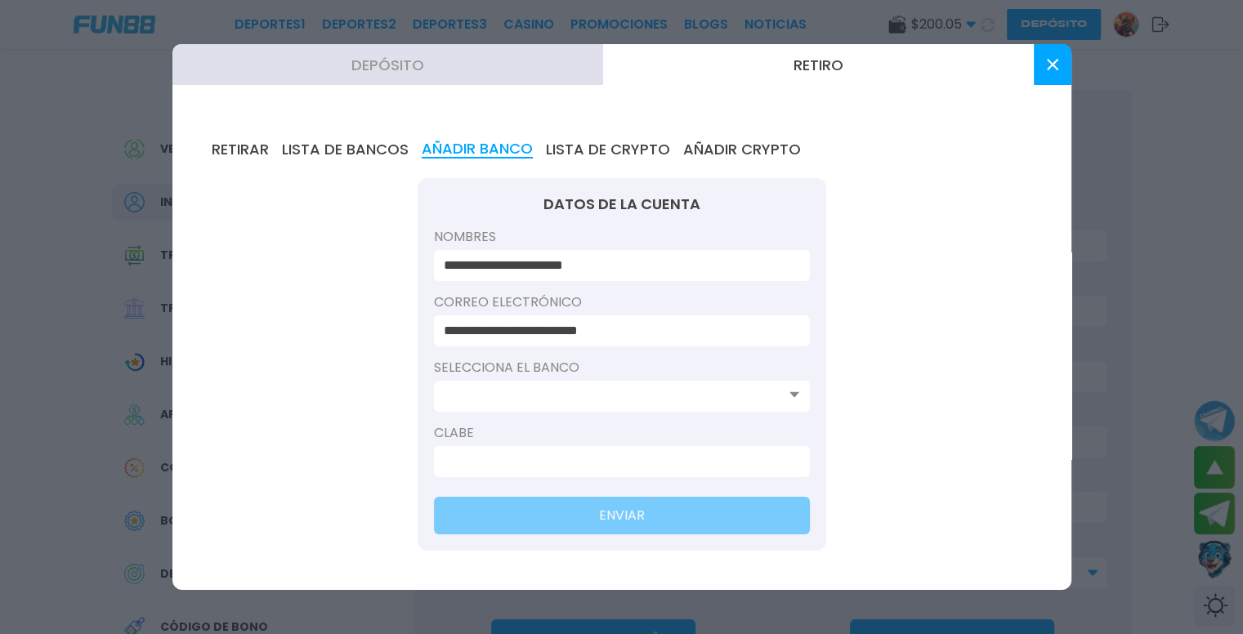
click at [352, 149] on button "LISTA DE BANCOS" at bounding box center [345, 150] width 127 height 18
